Goal: Information Seeking & Learning: Find specific page/section

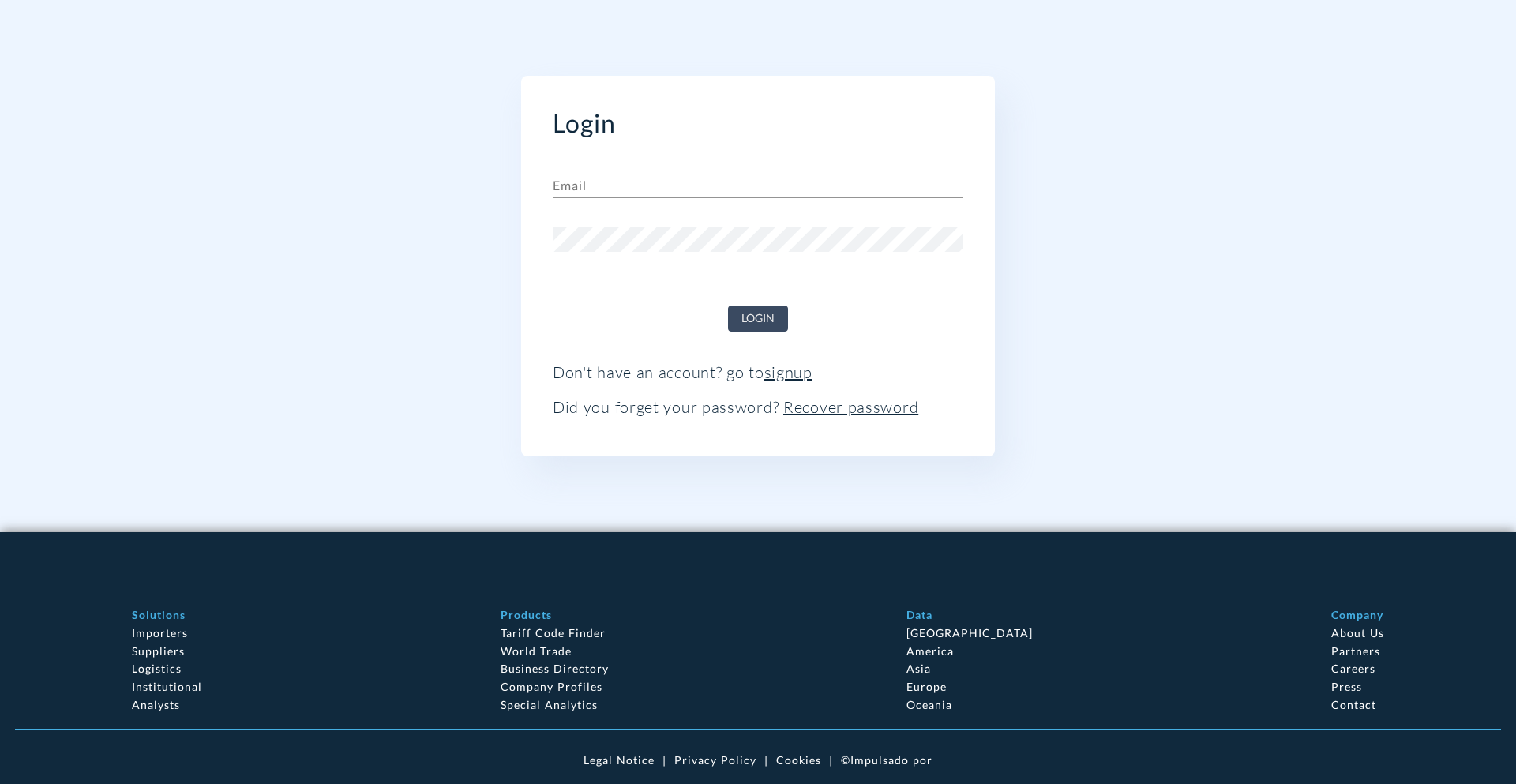
click at [603, 172] on div "Email" at bounding box center [758, 179] width 410 height 38
click at [608, 185] on input "text" at bounding box center [758, 186] width 410 height 25
type input "[EMAIL_ADDRESS][DOMAIN_NAME]"
click at [728, 306] on button "Login" at bounding box center [758, 318] width 60 height 26
click at [1114, 354] on div "Login Email yyf144114@gmail.com Password Loading... Don't have an account? go t…" at bounding box center [757, 266] width 868 height 532
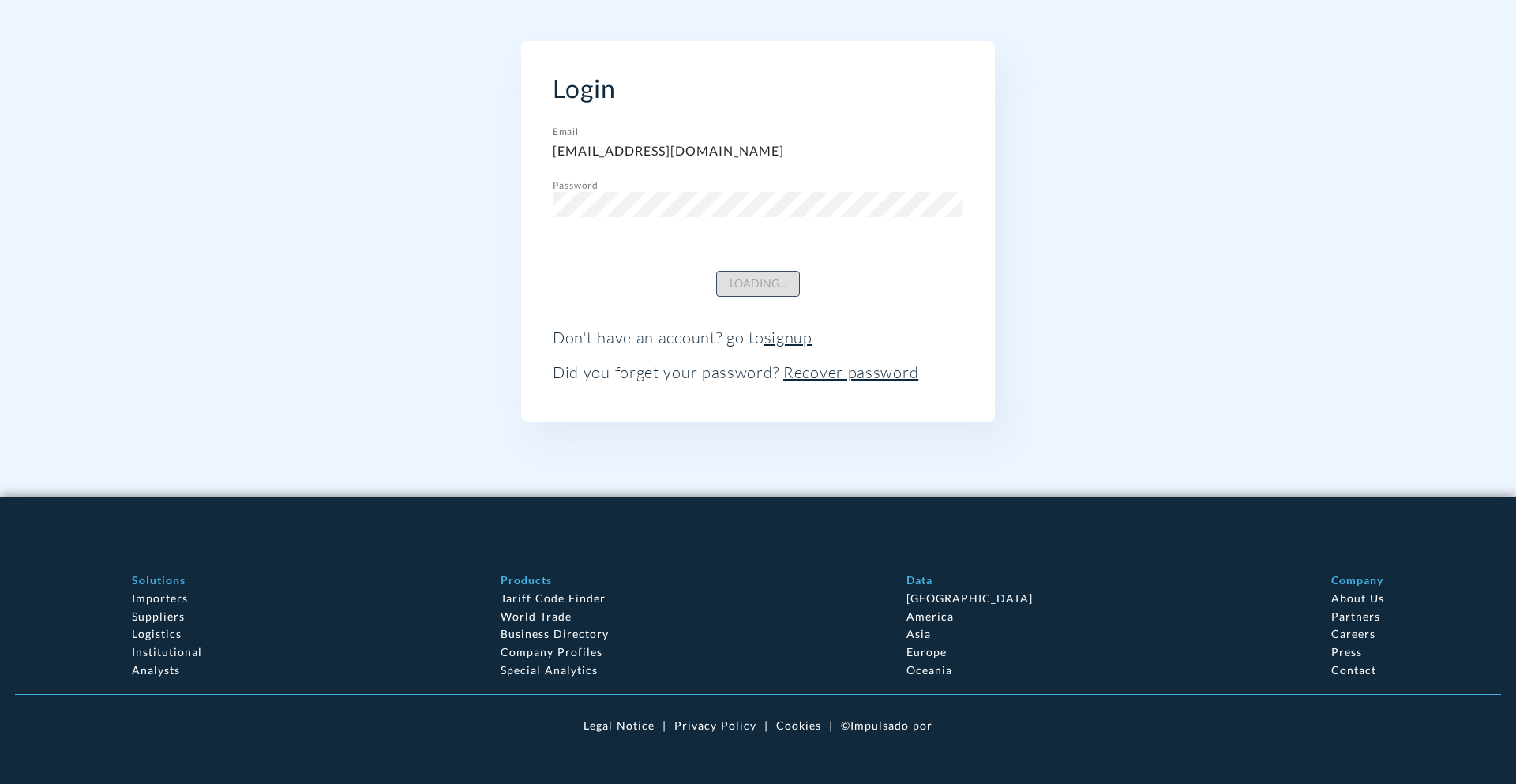
scroll to position [58, 0]
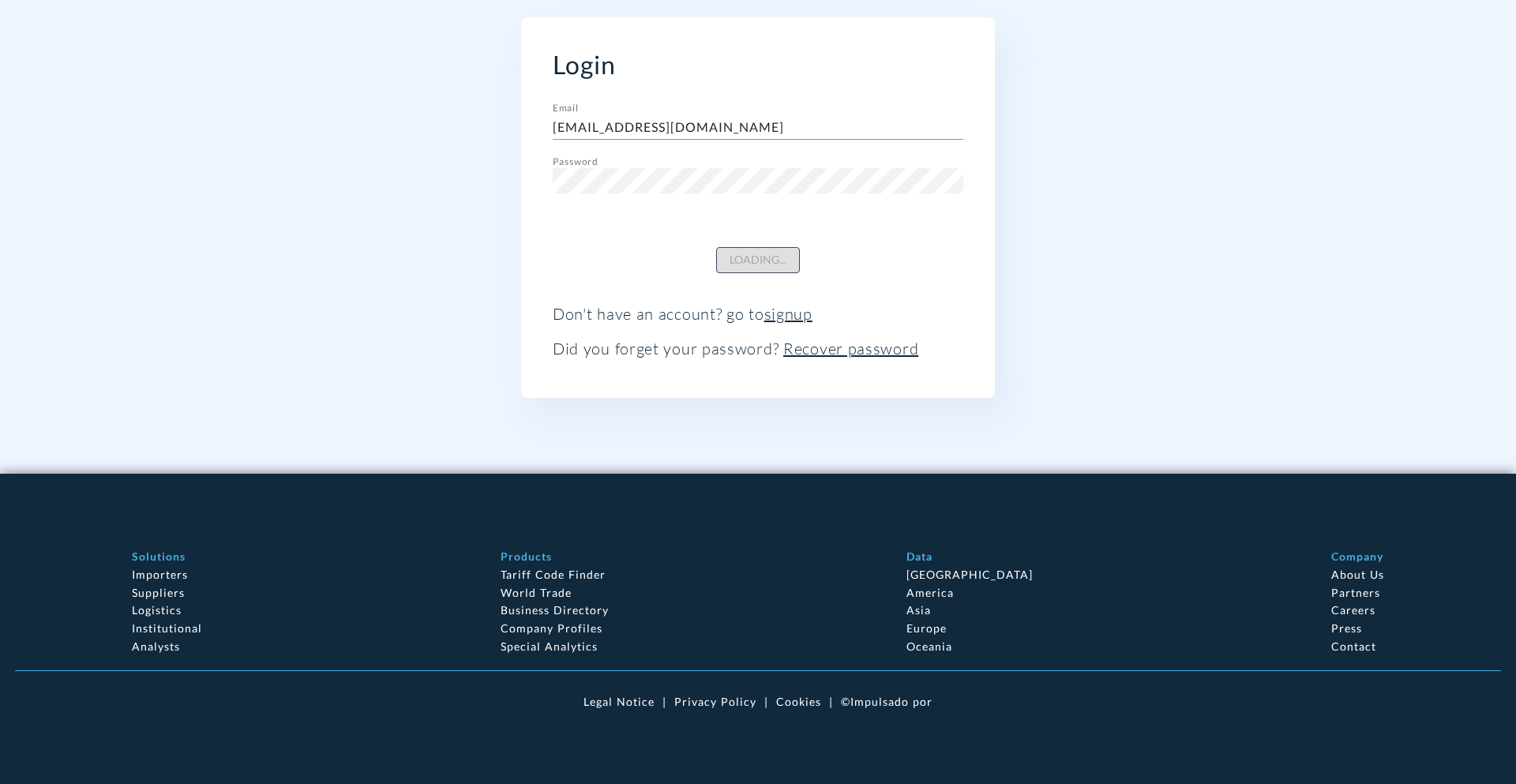
click at [564, 607] on link "Business Directory" at bounding box center [555, 610] width 108 height 14
click at [880, 341] on link "Recover password" at bounding box center [850, 348] width 135 height 19
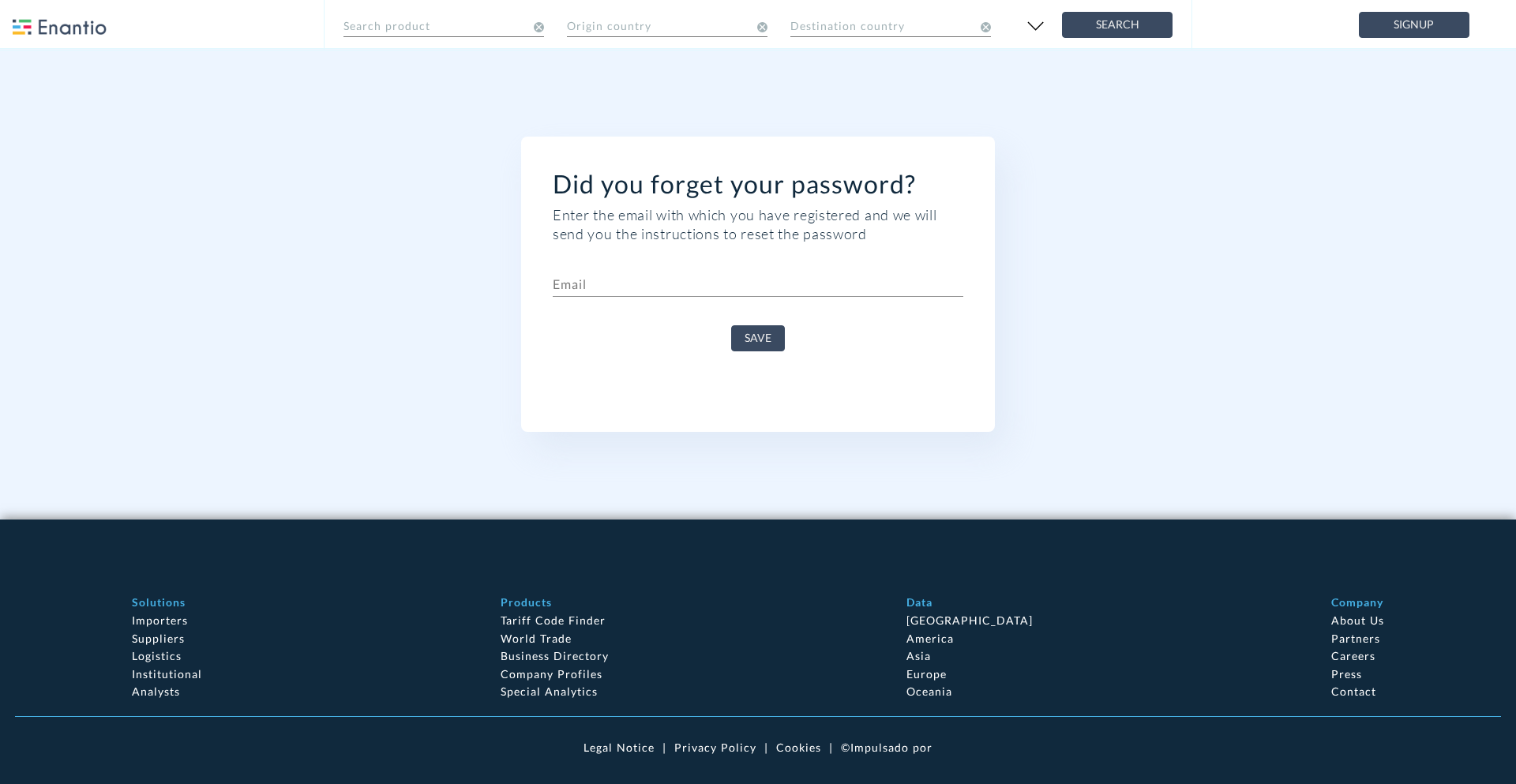
click at [719, 263] on div "Email" at bounding box center [758, 278] width 410 height 38
click at [714, 270] on div "Email" at bounding box center [758, 278] width 410 height 38
click at [716, 274] on input "text" at bounding box center [758, 285] width 410 height 25
type input "[EMAIL_ADDRESS][DOMAIN_NAME]"
click at [747, 344] on span "Save" at bounding box center [758, 338] width 27 height 19
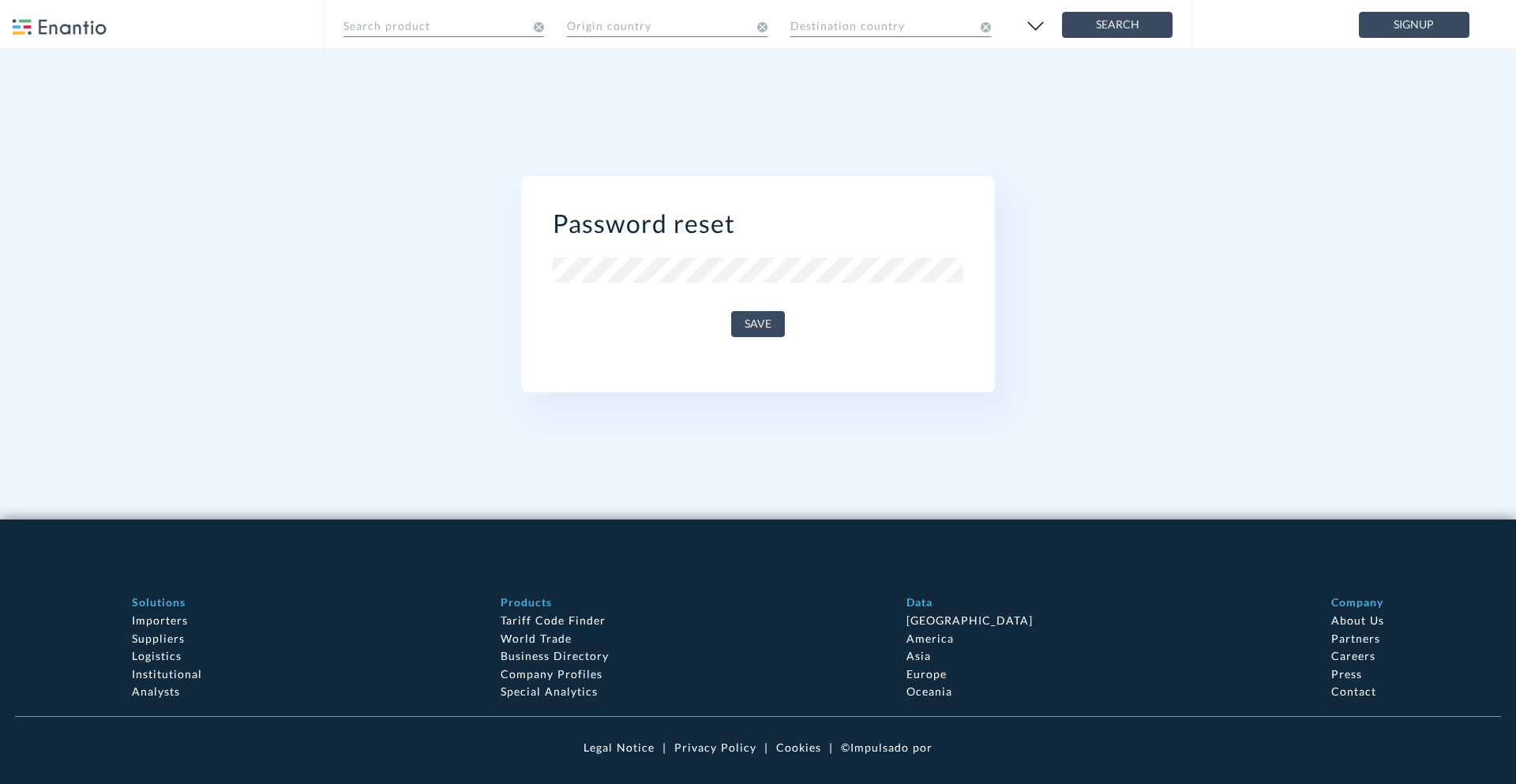
click at [664, 246] on div "New password" at bounding box center [758, 263] width 410 height 38
click at [758, 326] on span "Save" at bounding box center [758, 324] width 27 height 19
click at [741, 319] on button "Save" at bounding box center [757, 323] width 53 height 26
click at [740, 319] on button "Save" at bounding box center [757, 317] width 53 height 26
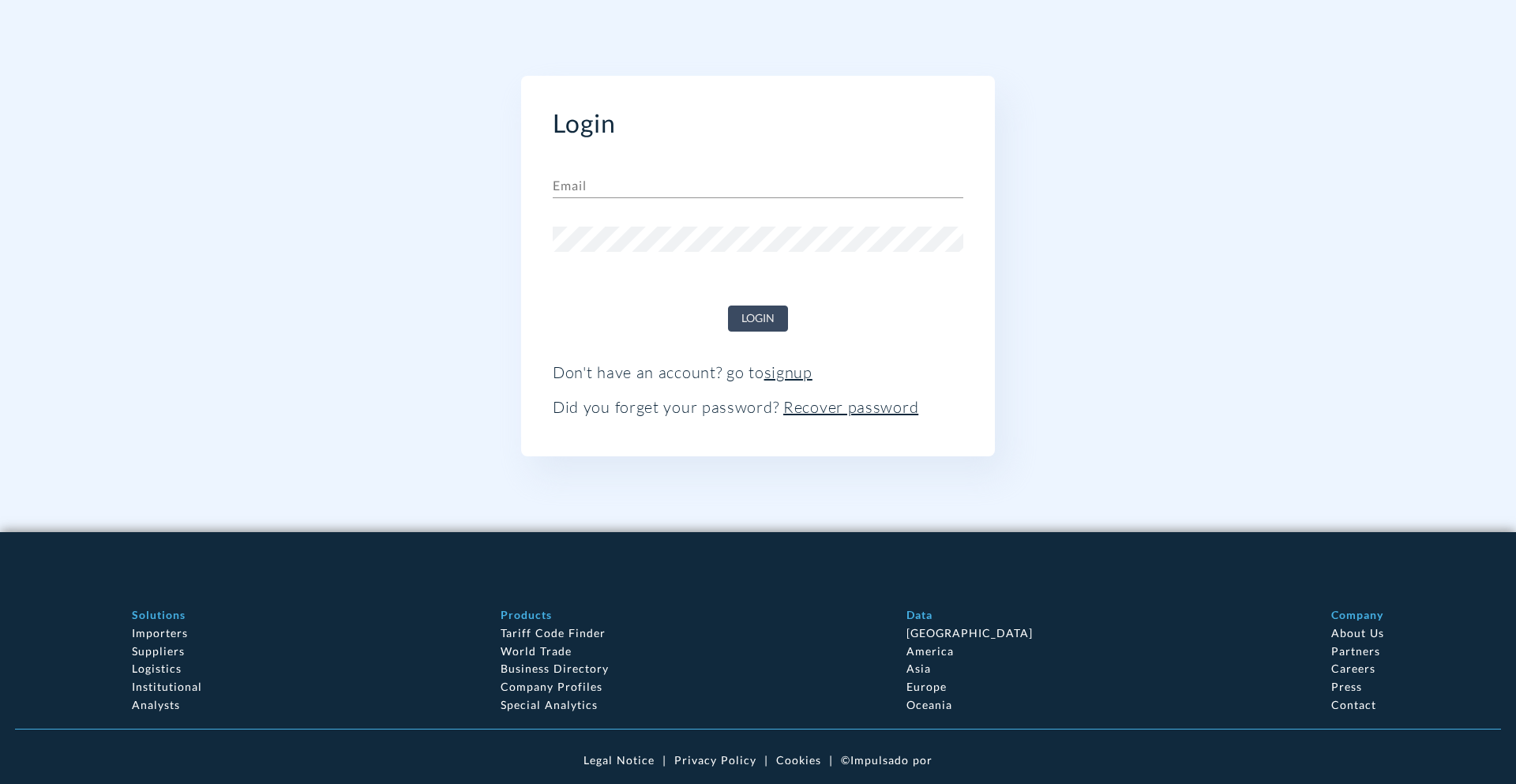
type input "[EMAIL_ADDRESS][DOMAIN_NAME]"
click at [751, 302] on div "Login" at bounding box center [758, 313] width 410 height 39
click at [758, 306] on button "Login" at bounding box center [758, 318] width 60 height 26
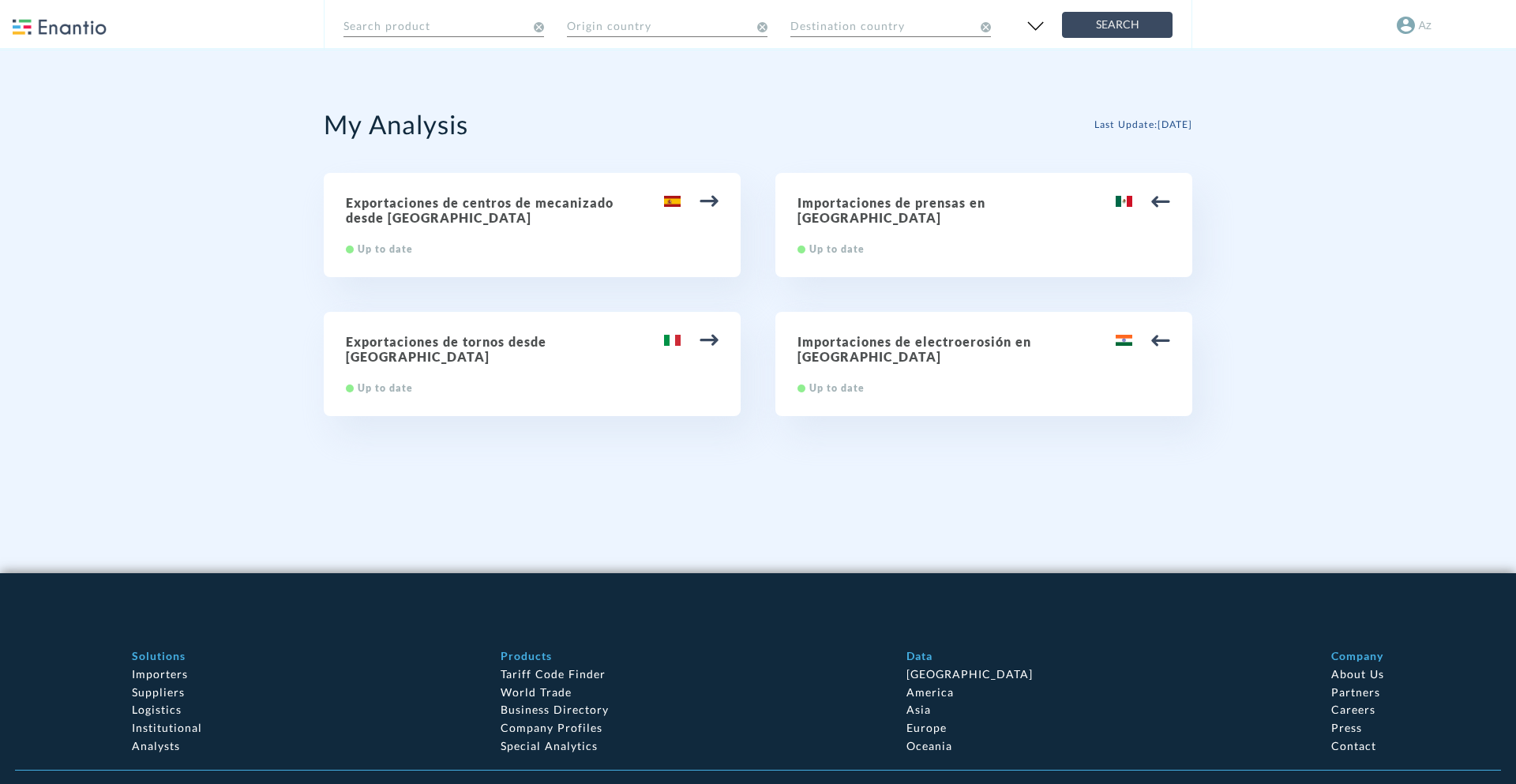
click at [1125, 122] on span "Last Update : [DATE]" at bounding box center [1143, 124] width 98 height 12
click at [1409, 26] on img at bounding box center [1406, 25] width 18 height 17
click at [1409, 26] on li "Profile" at bounding box center [1445, 33] width 98 height 28
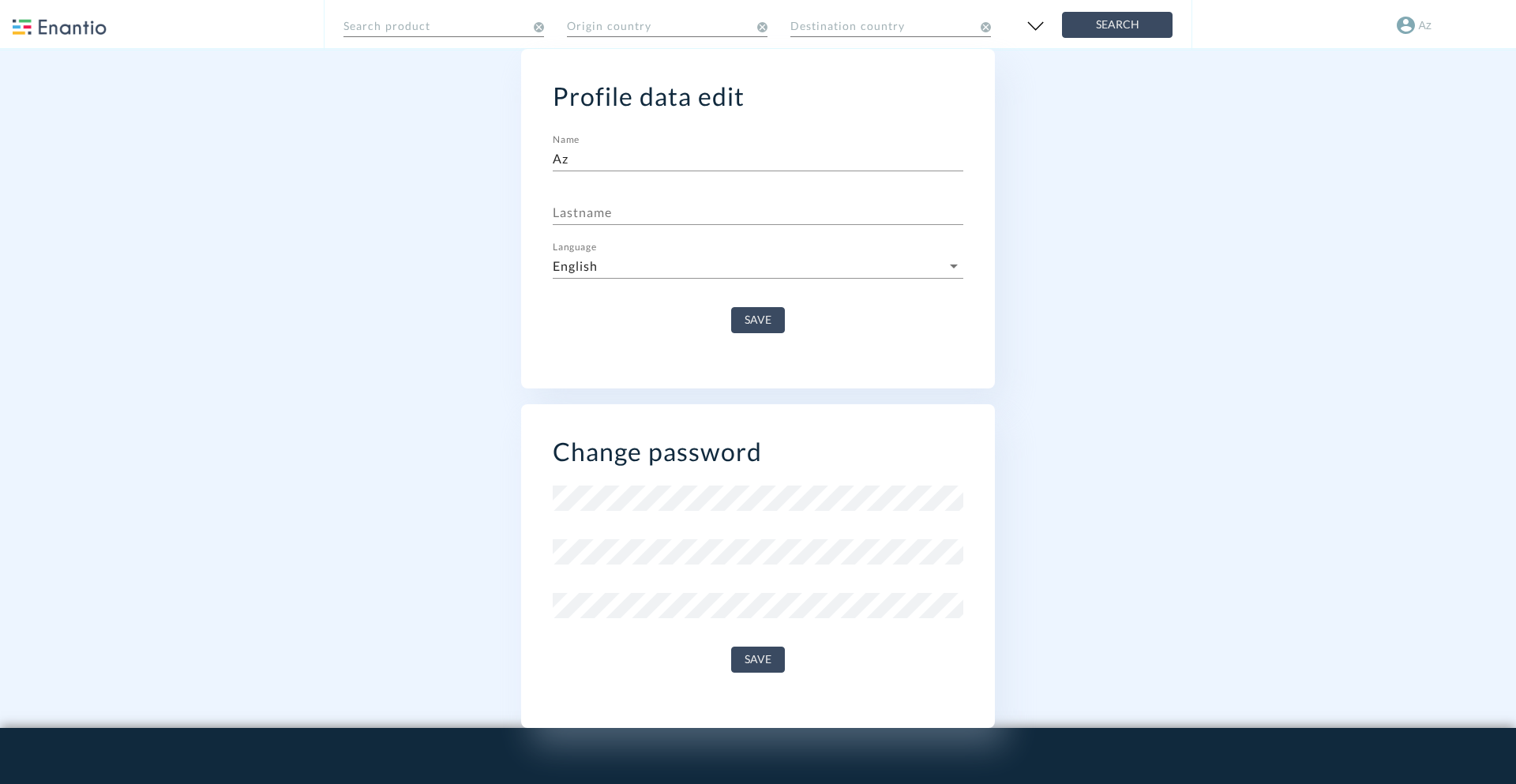
click at [461, 43] on div "Search product Origin country Destination country Search" at bounding box center [757, 24] width 868 height 48
drag, startPoint x: 450, startPoint y: 40, endPoint x: 415, endPoint y: 19, distance: 40.8
click at [441, 37] on div "Search product Origin country Destination country Search" at bounding box center [757, 24] width 868 height 48
click at [407, 15] on input "text" at bounding box center [443, 24] width 200 height 28
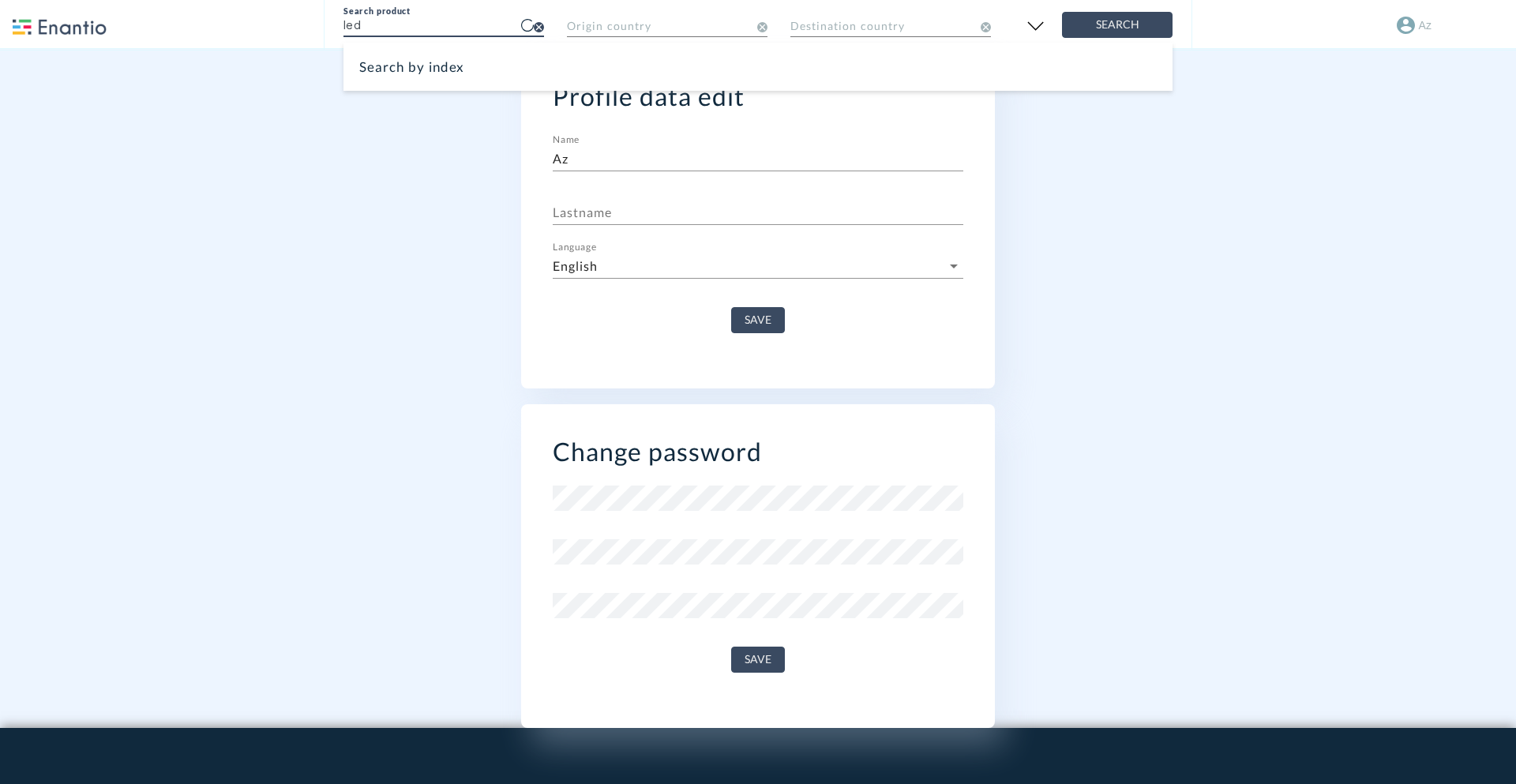
type input "led"
click at [1062, 12] on button "Search" at bounding box center [1117, 24] width 110 height 26
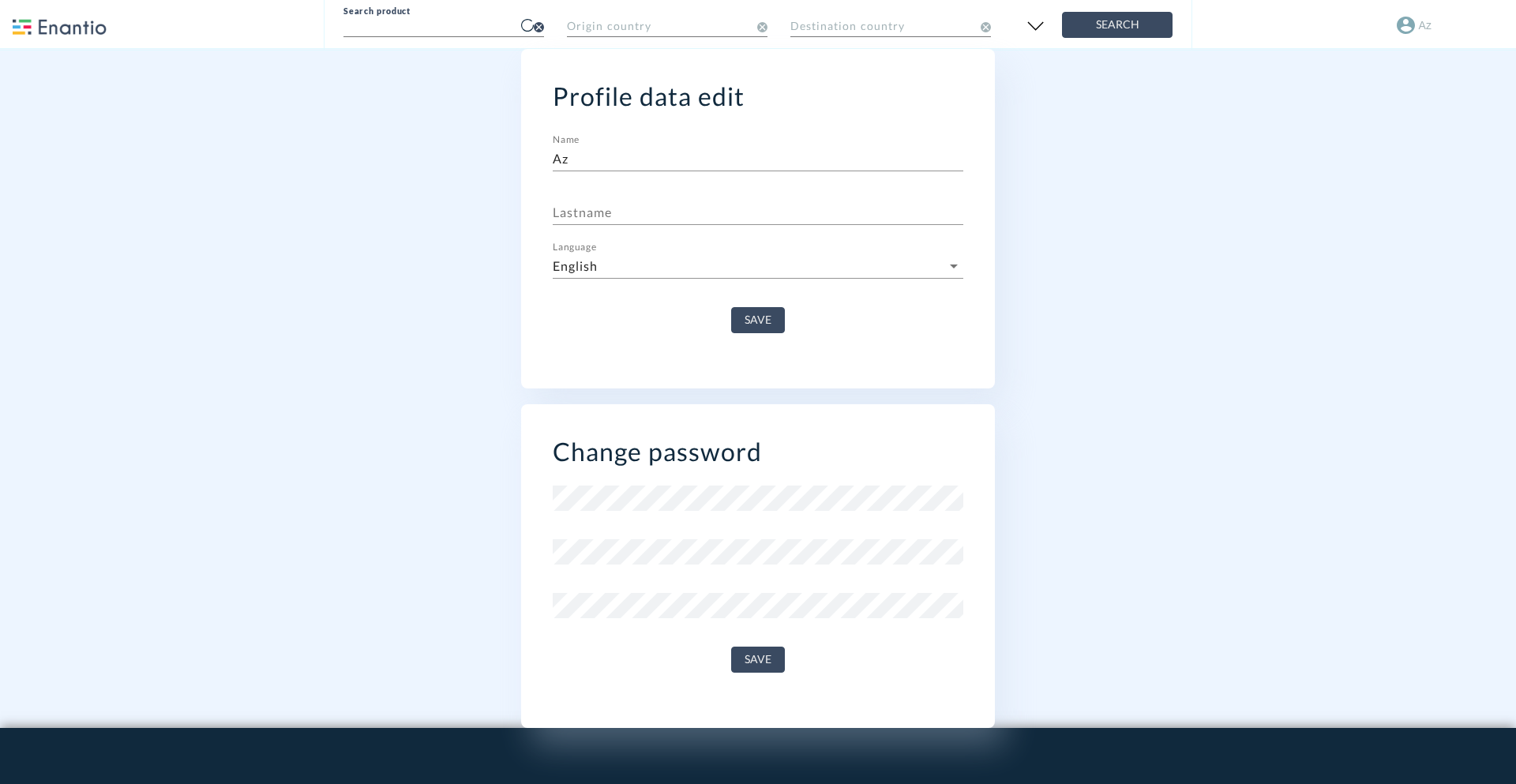
click at [1263, 254] on div "Search product Origin country Destination country Search Please select at least…" at bounding box center [758, 519] width 1516 height 1039
click at [506, 26] on input "text" at bounding box center [443, 24] width 200 height 28
click at [476, 65] on div "Search by index" at bounding box center [758, 67] width 829 height 48
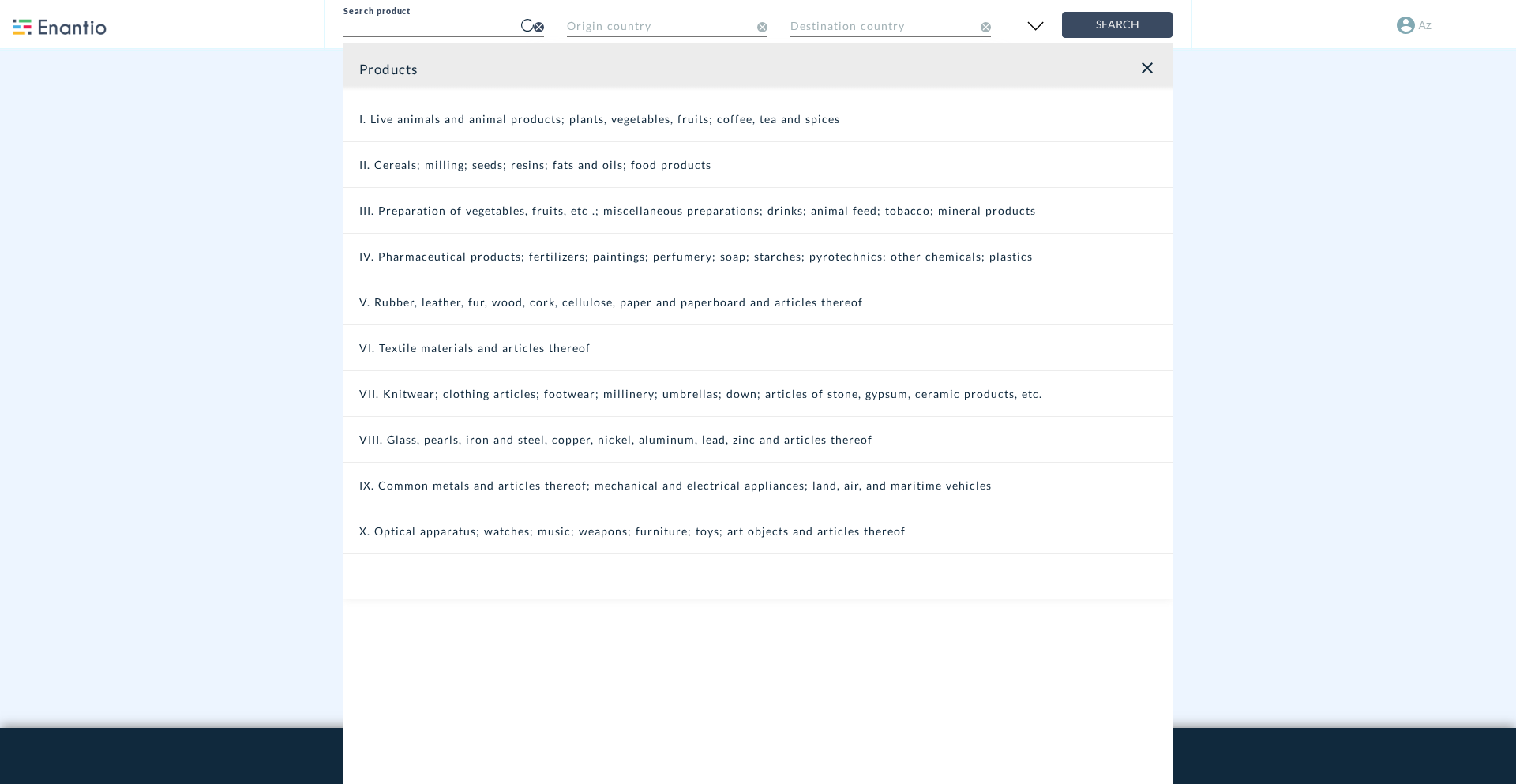
click at [473, 121] on div "I. Live animals and animal products; plants, vegetables, fruits; coffee, tea an…" at bounding box center [758, 119] width 829 height 45
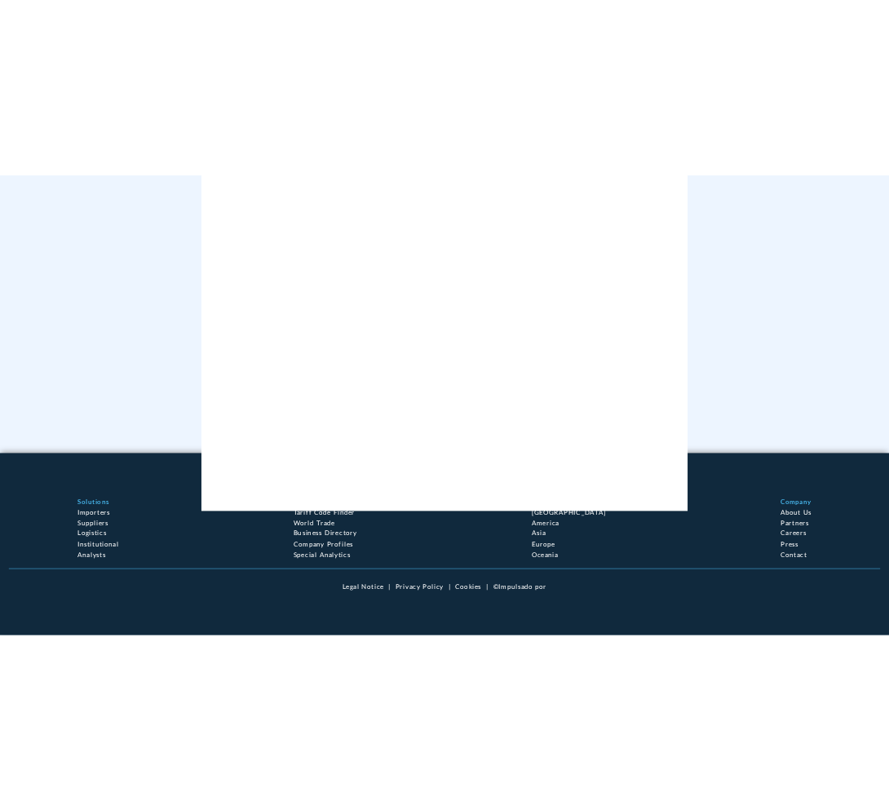
scroll to position [195, 0]
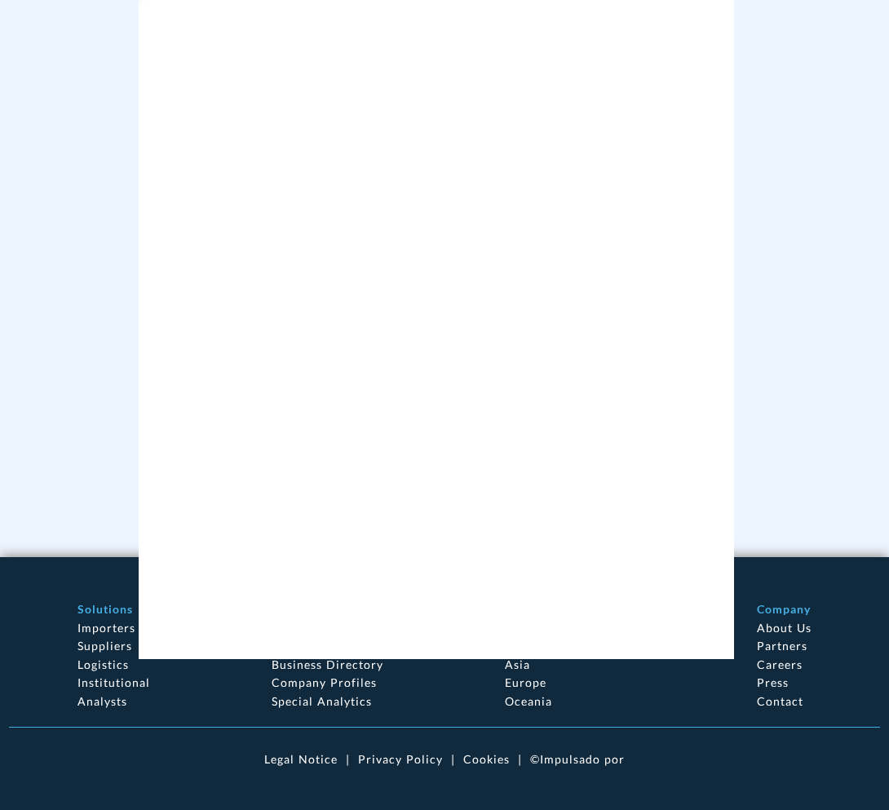
click at [689, 104] on div "I. Live animals and animal products; plants, vegetables, fruits; coffee, tea an…" at bounding box center [436, 282] width 595 height 755
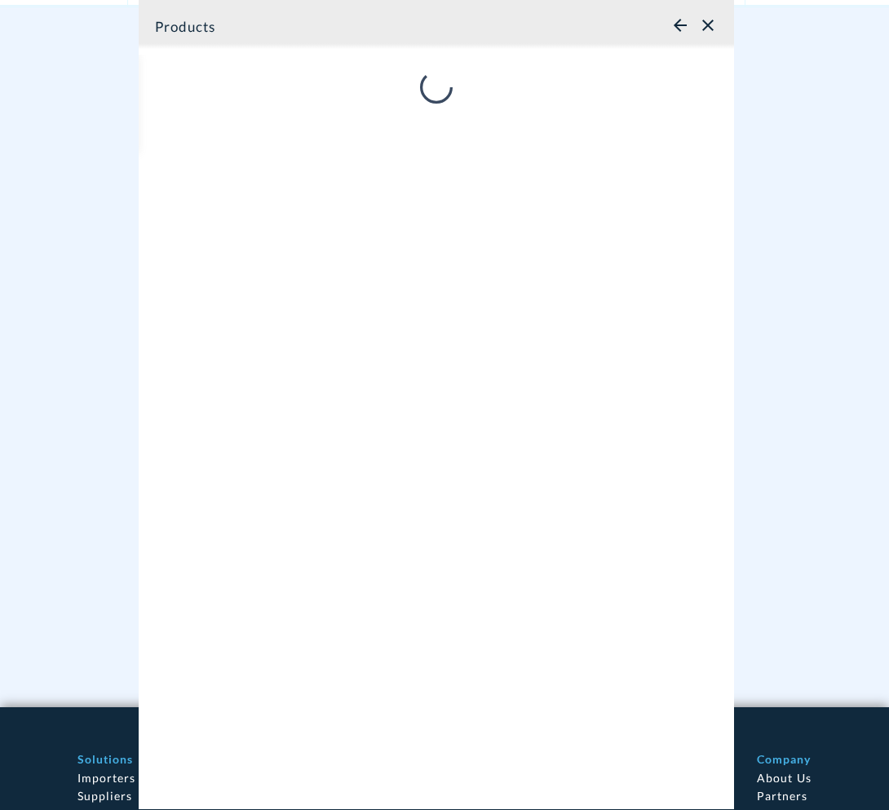
scroll to position [0, 0]
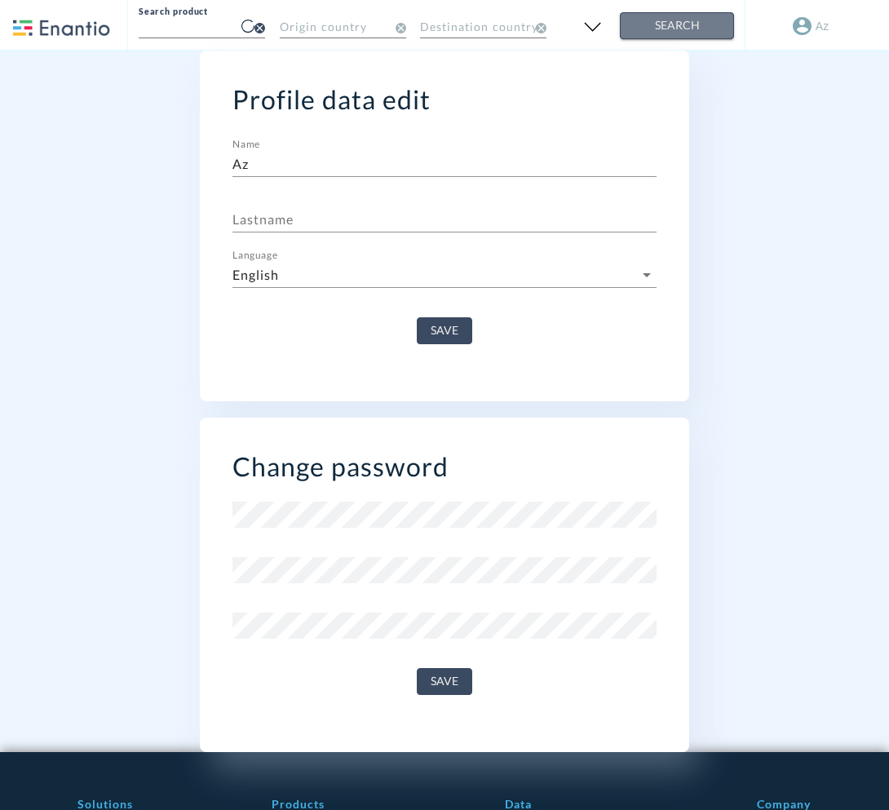
click at [711, 13] on button "Search" at bounding box center [677, 25] width 114 height 27
click at [205, 11] on input "text" at bounding box center [202, 25] width 126 height 29
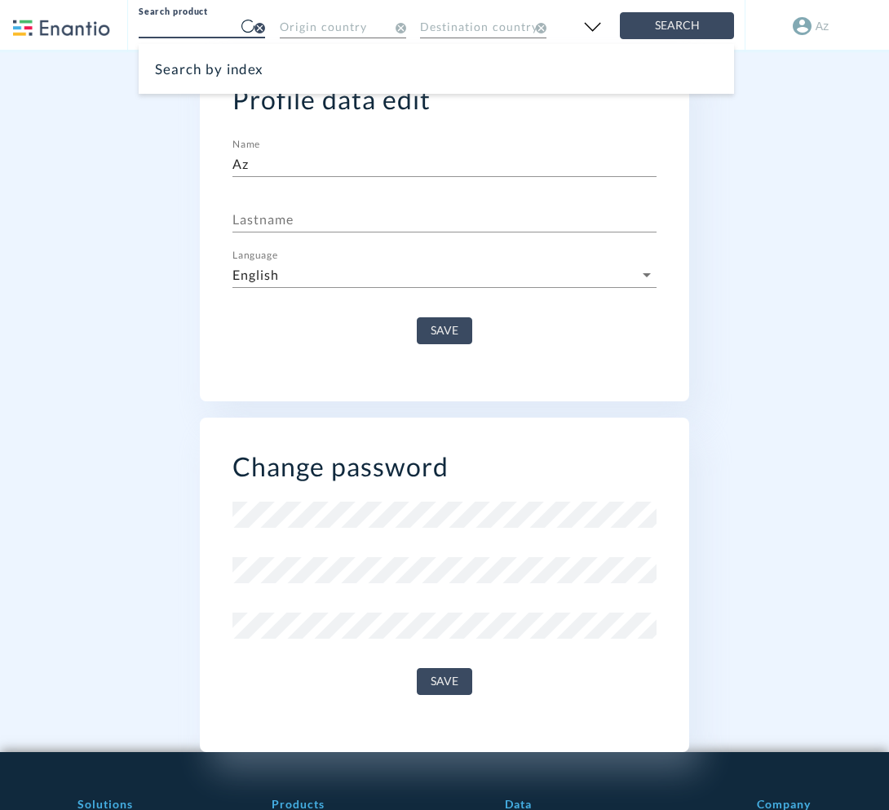
click at [473, 325] on div "Save" at bounding box center [444, 324] width 424 height 40
click at [61, 32] on img at bounding box center [61, 28] width 97 height 16
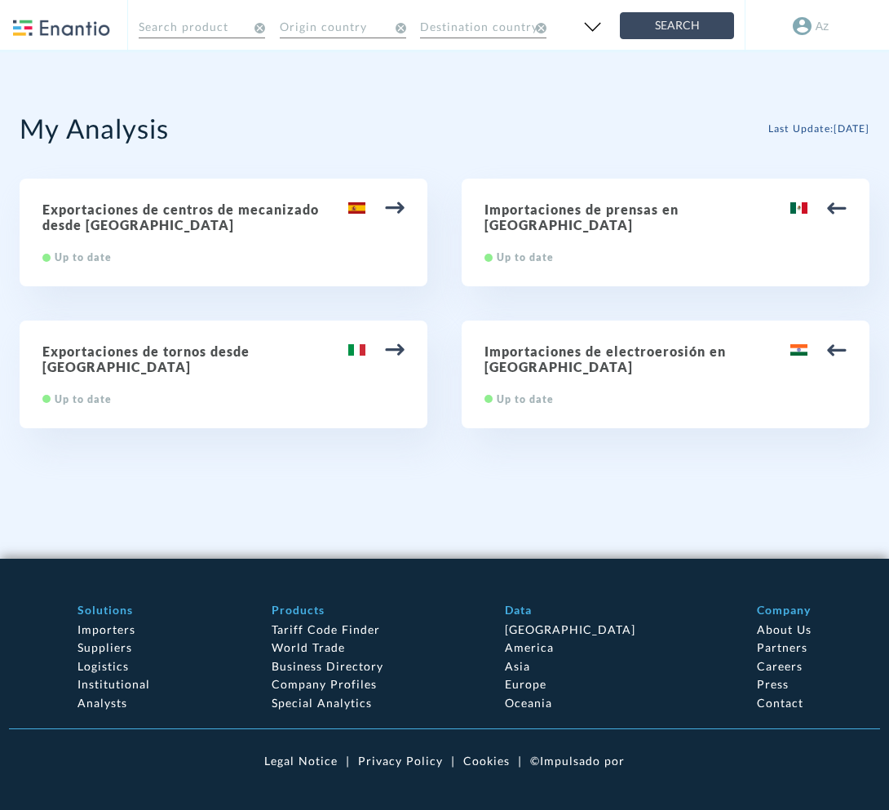
click at [282, 219] on h2 "Exportaciones de centros de mecanizado desde [GEOGRAPHIC_DATA]" at bounding box center [223, 216] width 362 height 31
type input "84.57 Centros de mecanizado, máquinas de puesto fijo y máquinas de puestos múlt…"
type input "[GEOGRAPHIC_DATA]"
click at [256, 202] on h2 "Exportaciones de centros de mecanizado desde [GEOGRAPHIC_DATA]" at bounding box center [223, 216] width 362 height 31
click at [413, 200] on div "Exportaciones de centros de mecanizado desde [GEOGRAPHIC_DATA] Up to date" at bounding box center [224, 233] width 408 height 108
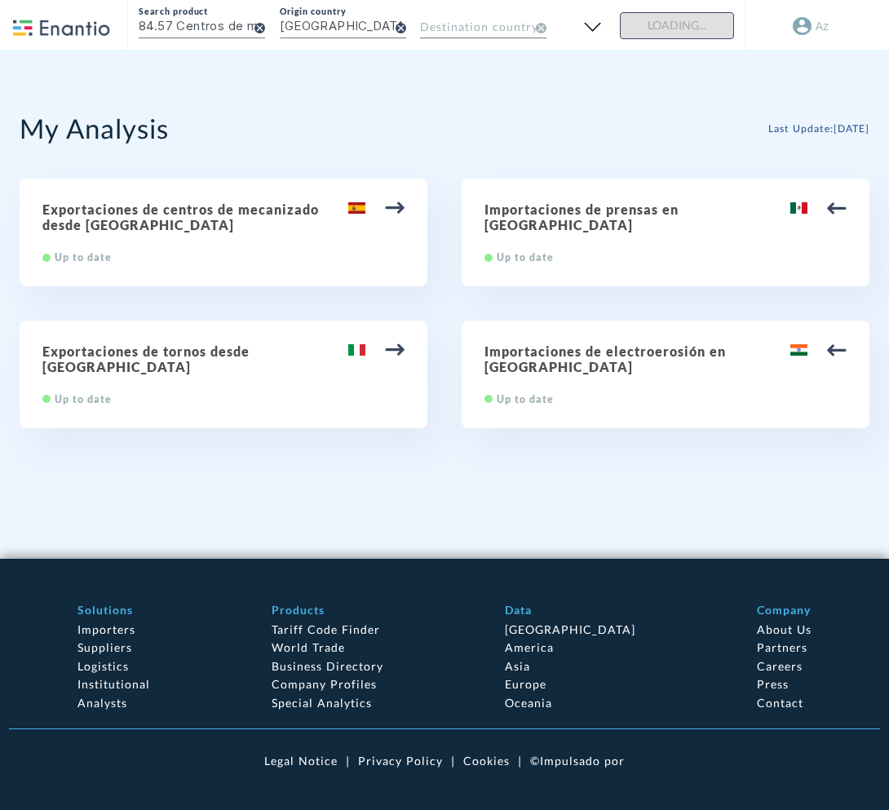
click at [413, 200] on div "Exportaciones de centros de mecanizado desde [GEOGRAPHIC_DATA] Up to date" at bounding box center [224, 233] width 408 height 108
click at [404, 201] on img at bounding box center [395, 208] width 20 height 20
drag, startPoint x: 404, startPoint y: 201, endPoint x: 247, endPoint y: 253, distance: 164.8
click at [402, 203] on img at bounding box center [395, 208] width 20 height 20
click at [227, 253] on div "Exportaciones de centros de mecanizado desde [GEOGRAPHIC_DATA] Up to date" at bounding box center [224, 233] width 408 height 108
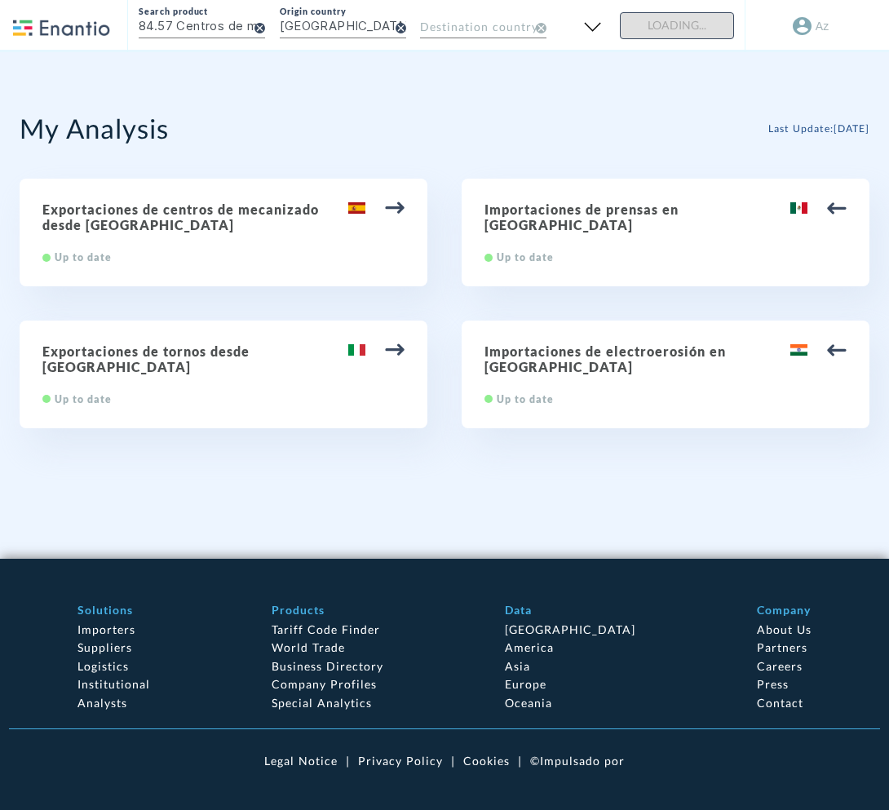
click at [223, 253] on div "Exportaciones de centros de mecanizado desde [GEOGRAPHIC_DATA] Up to date" at bounding box center [224, 233] width 408 height 108
click at [205, 27] on input "84.57 Centros de mecanizado, máquinas de puesto fijo y máquinas de puestos múlt…" at bounding box center [202, 25] width 126 height 29
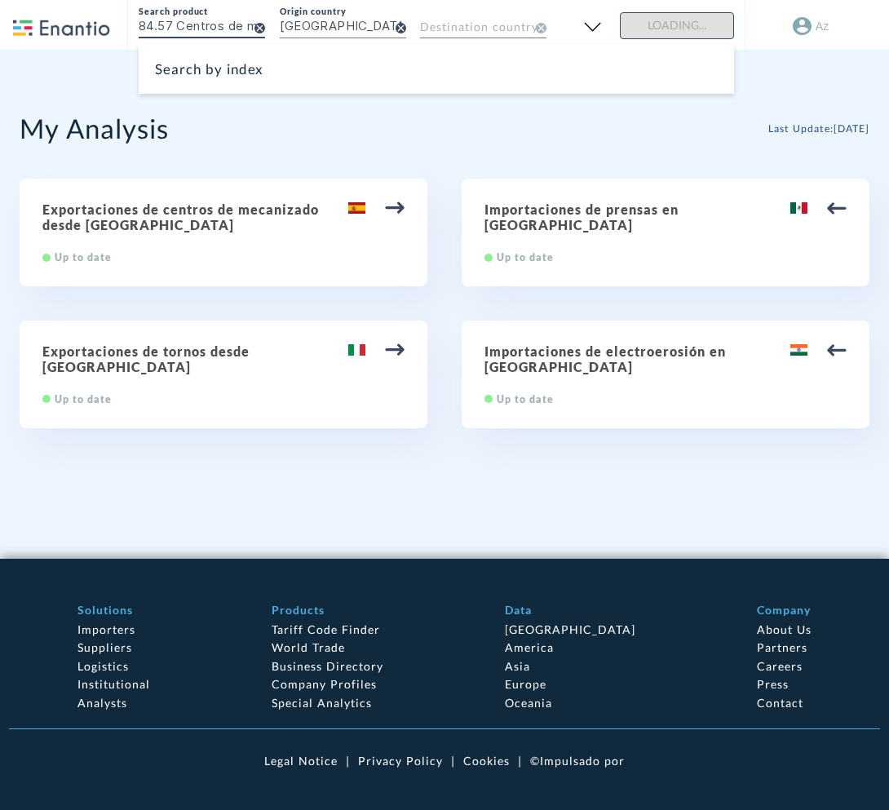
click at [502, 67] on div "Search by index" at bounding box center [436, 69] width 595 height 50
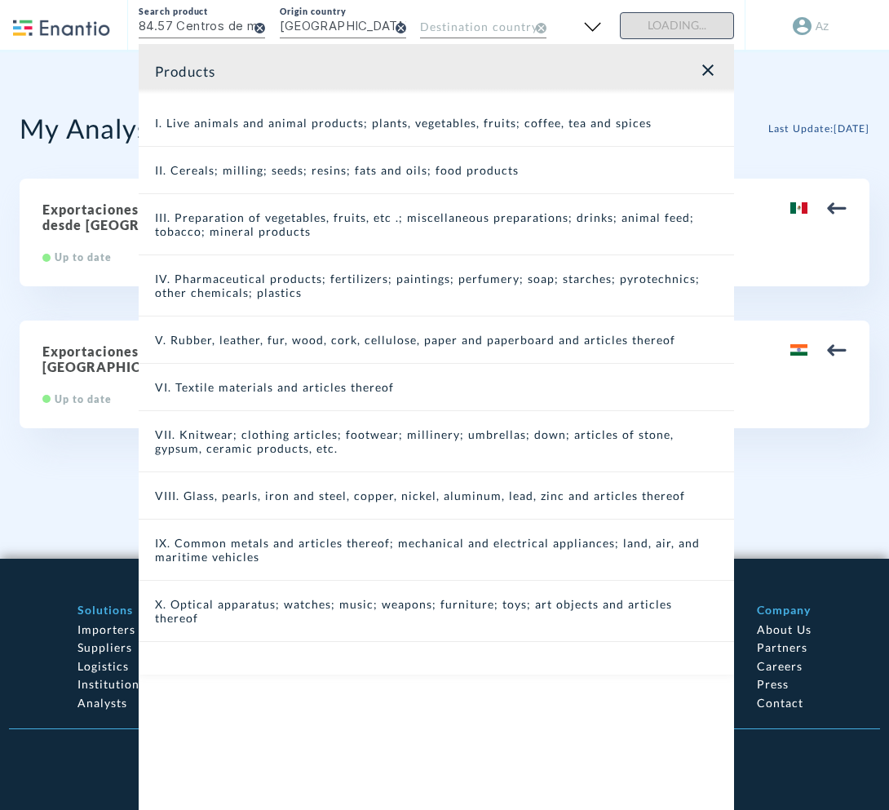
click at [321, 134] on div "I. Live animals and animal products; plants, vegetables, fruits; coffee, tea an…" at bounding box center [436, 123] width 595 height 47
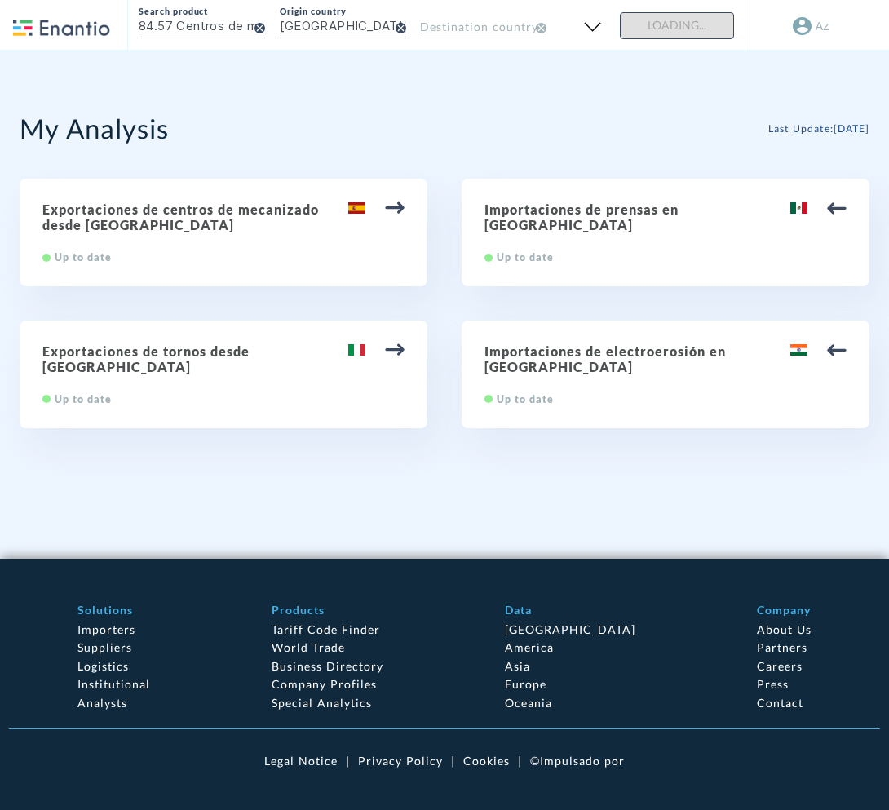
click at [383, 662] on link "Business Directory" at bounding box center [328, 666] width 112 height 14
